Goal: Find specific page/section: Find specific page/section

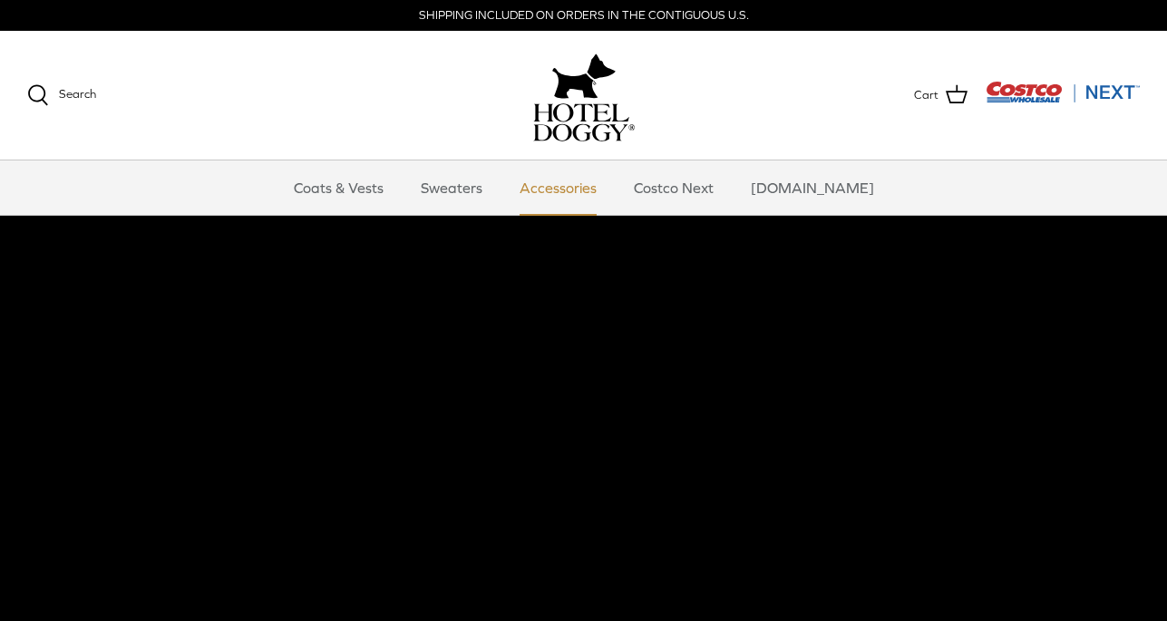
click at [570, 190] on link "Accessories" at bounding box center [558, 187] width 110 height 54
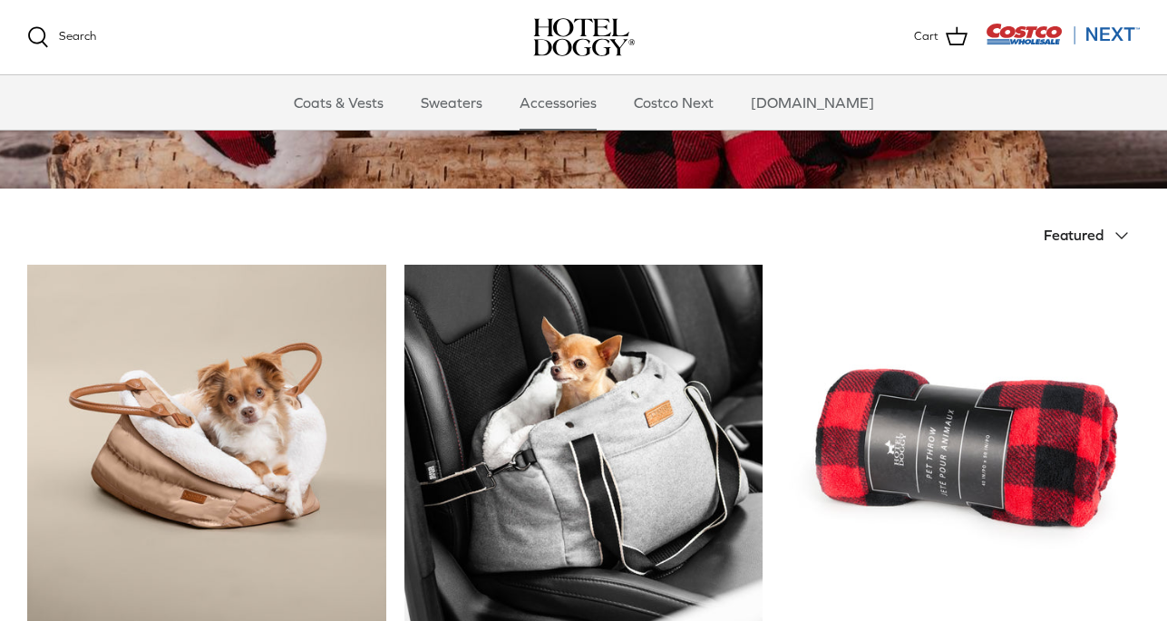
scroll to position [282, 0]
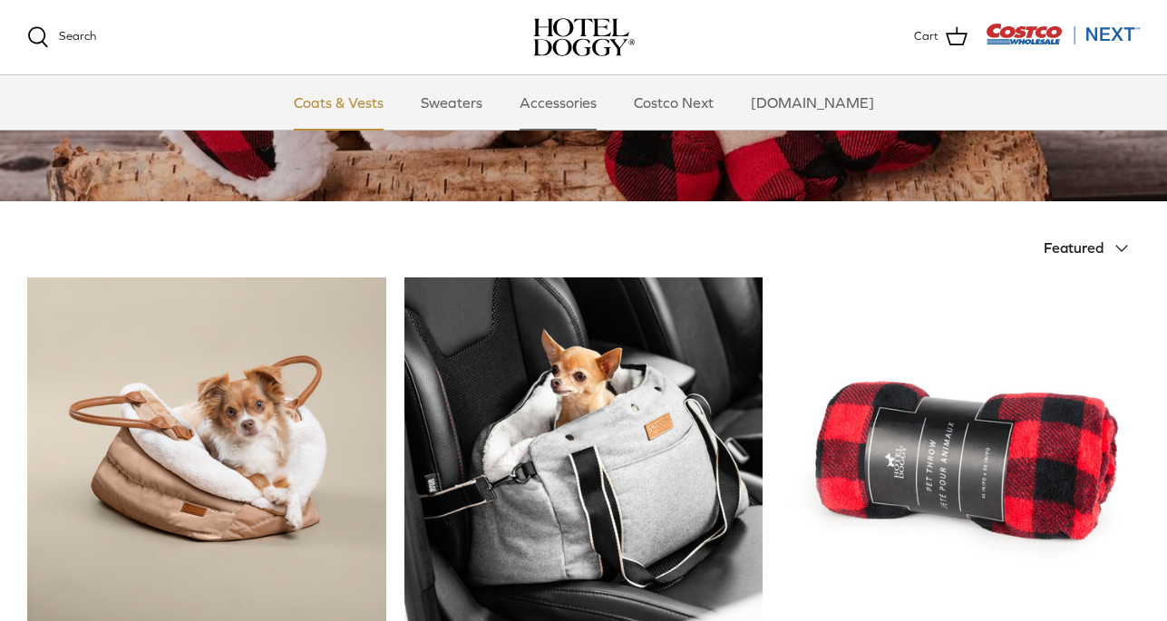
click at [350, 104] on link "Coats & Vests" at bounding box center [338, 102] width 122 height 54
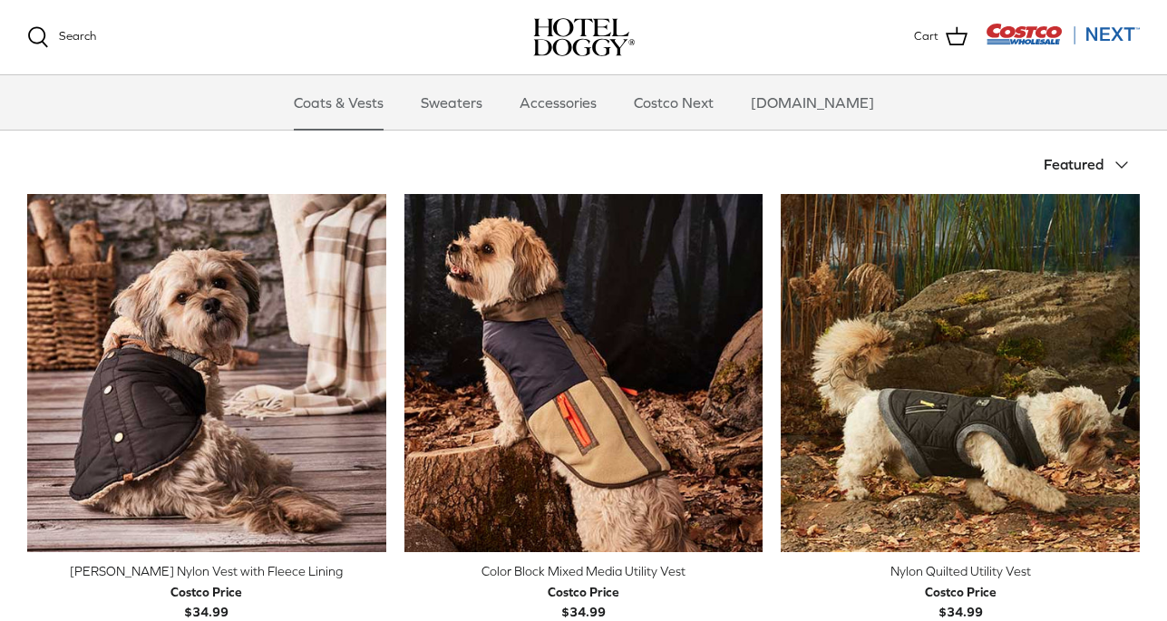
scroll to position [427, 0]
